Goal: Transaction & Acquisition: Purchase product/service

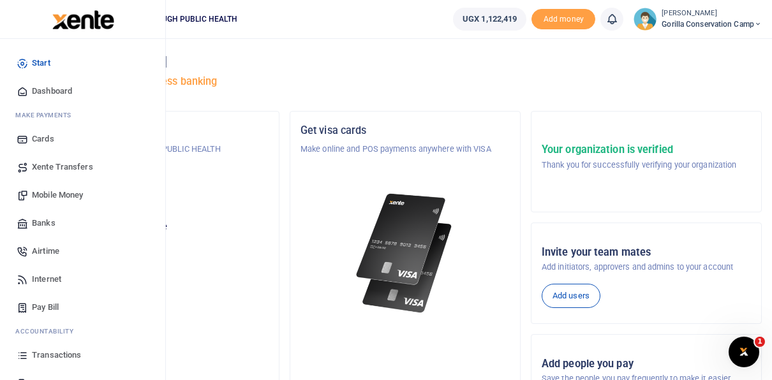
click at [45, 250] on span "Airtime" at bounding box center [45, 251] width 27 height 13
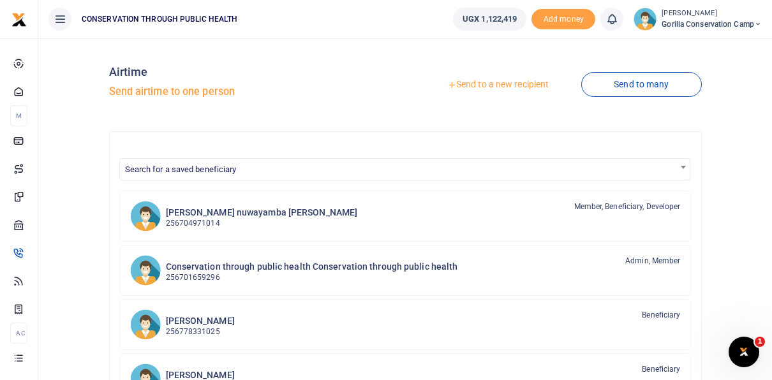
click at [494, 87] on link "Send to a new recipient" at bounding box center [497, 84] width 166 height 23
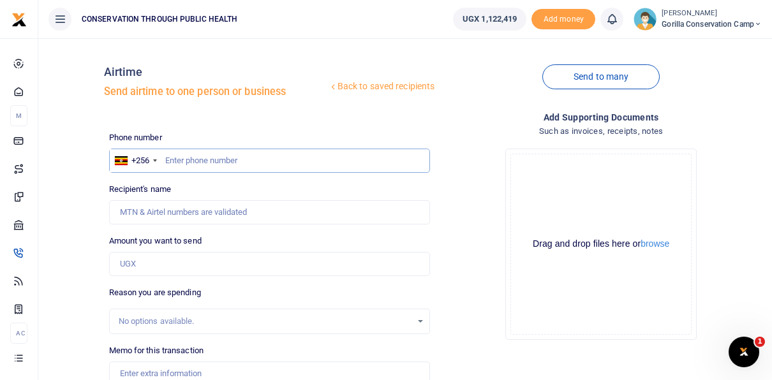
click at [167, 166] on input "text" at bounding box center [269, 161] width 321 height 24
type input "779919850"
type input "Dennis Kayitale"
type input "779919850"
click at [131, 260] on input "Amount you want to send" at bounding box center [269, 264] width 321 height 24
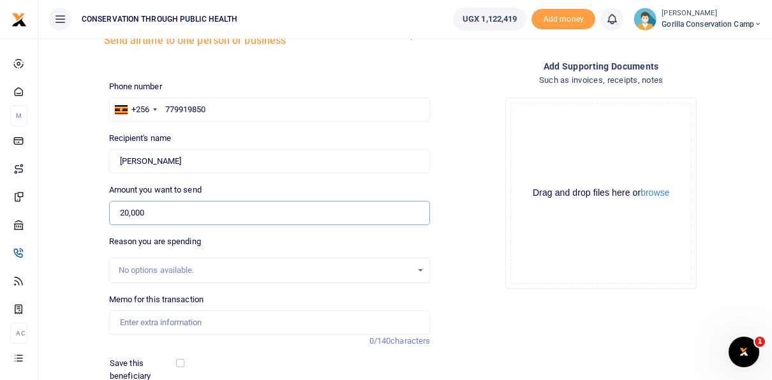
scroll to position [142, 0]
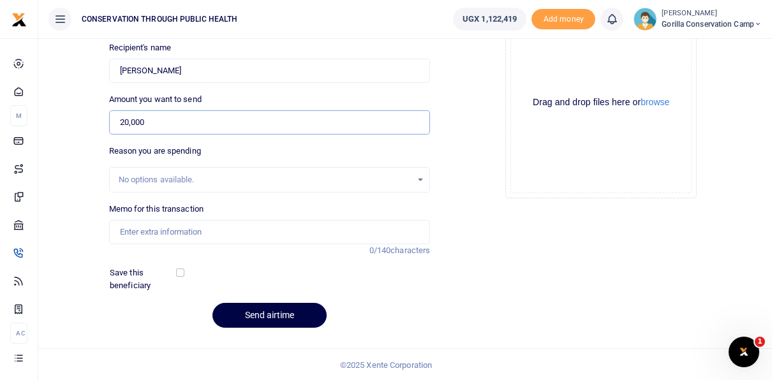
type input "20,000"
click at [135, 231] on input "Memo for this transaction" at bounding box center [269, 232] width 321 height 24
type input "Airtime for Sept"
click at [178, 274] on input "checkbox" at bounding box center [180, 272] width 8 height 8
checkbox input "true"
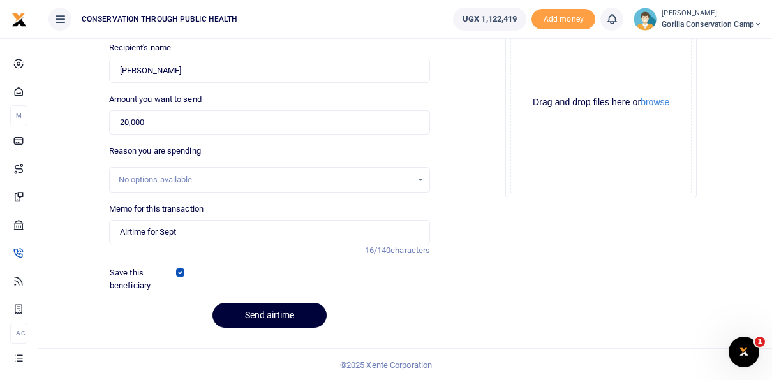
click at [270, 314] on button "Send airtime" at bounding box center [269, 315] width 114 height 25
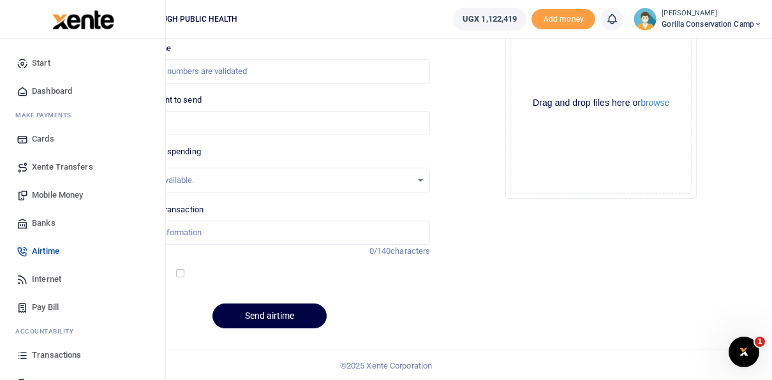
click at [55, 354] on span "Transactions" at bounding box center [56, 355] width 49 height 13
